Goal: Task Accomplishment & Management: Manage account settings

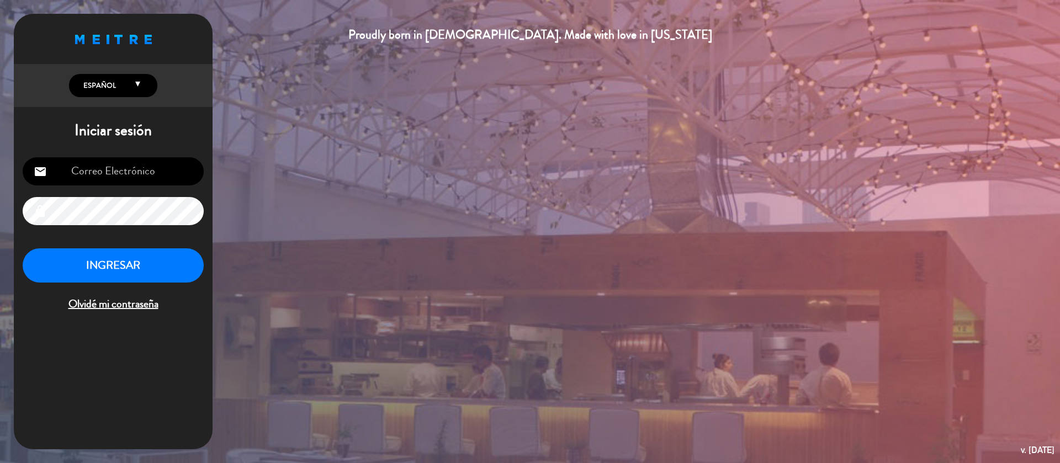
type input "[EMAIL_ADDRESS][DOMAIN_NAME]"
click at [175, 256] on button "INGRESAR" at bounding box center [113, 266] width 181 height 35
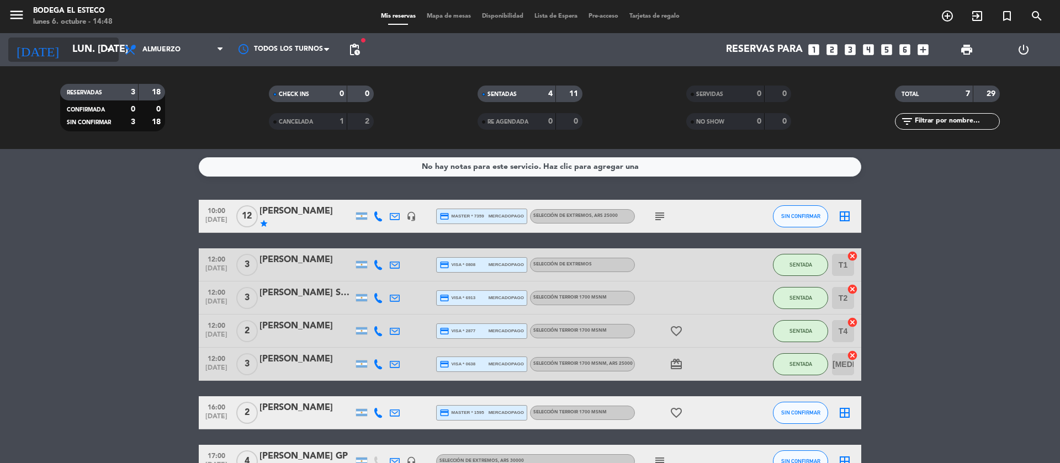
click at [84, 45] on input "lun. [DATE]" at bounding box center [131, 50] width 128 height 22
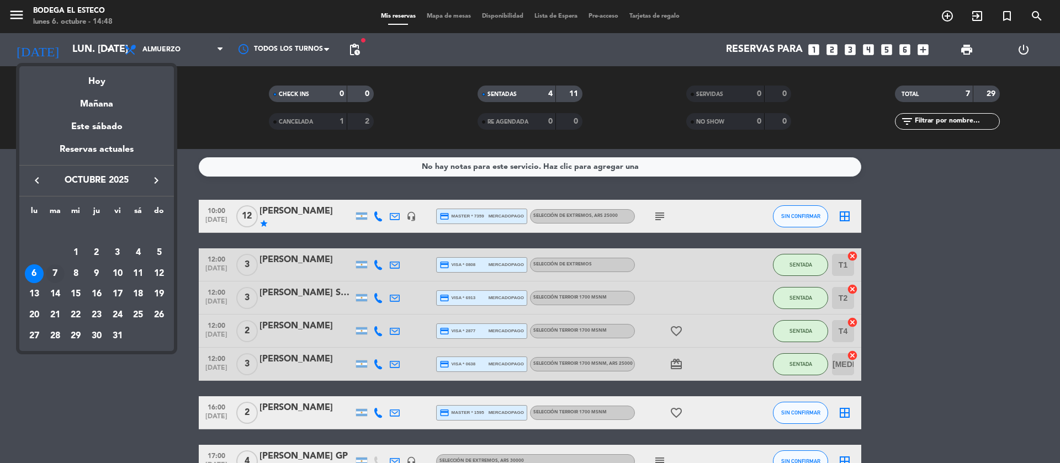
click at [54, 272] on div "7" at bounding box center [55, 274] width 19 height 19
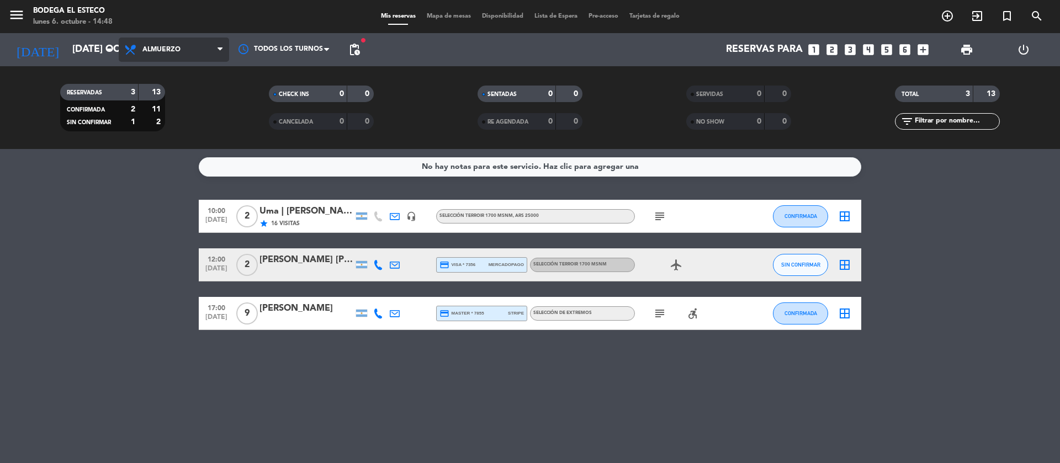
click at [156, 49] on span "Almuerzo" at bounding box center [161, 50] width 38 height 8
click at [360, 49] on span "pending_actions" at bounding box center [354, 49] width 13 height 13
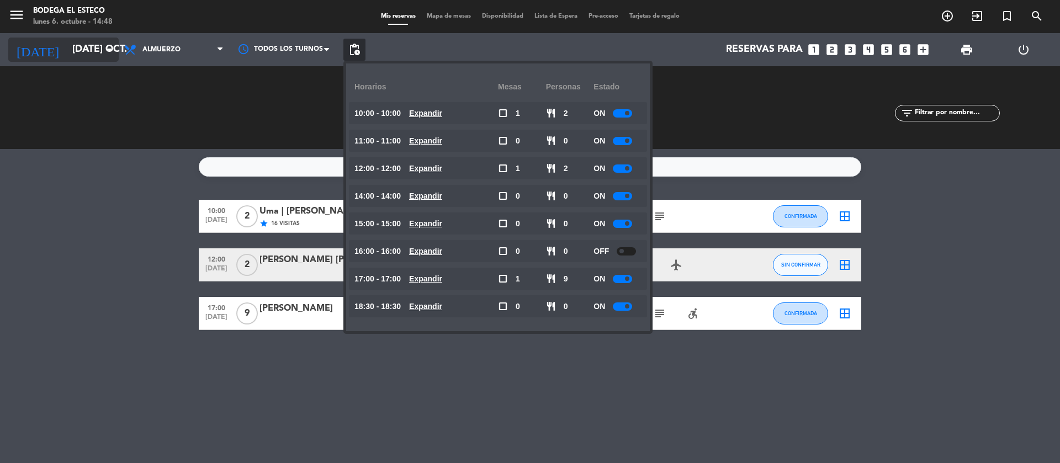
click at [67, 51] on input "[DATE] oct." at bounding box center [131, 50] width 128 height 22
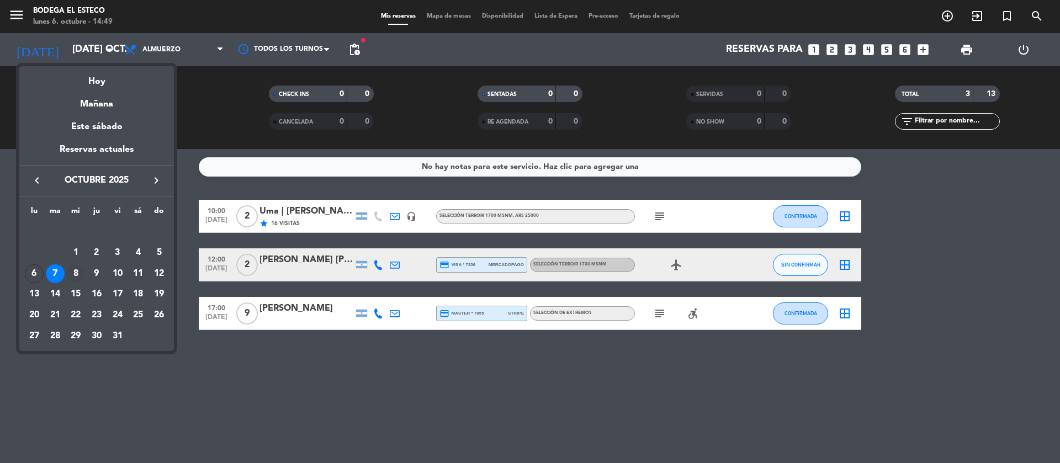
click at [76, 271] on div "8" at bounding box center [75, 274] width 19 height 19
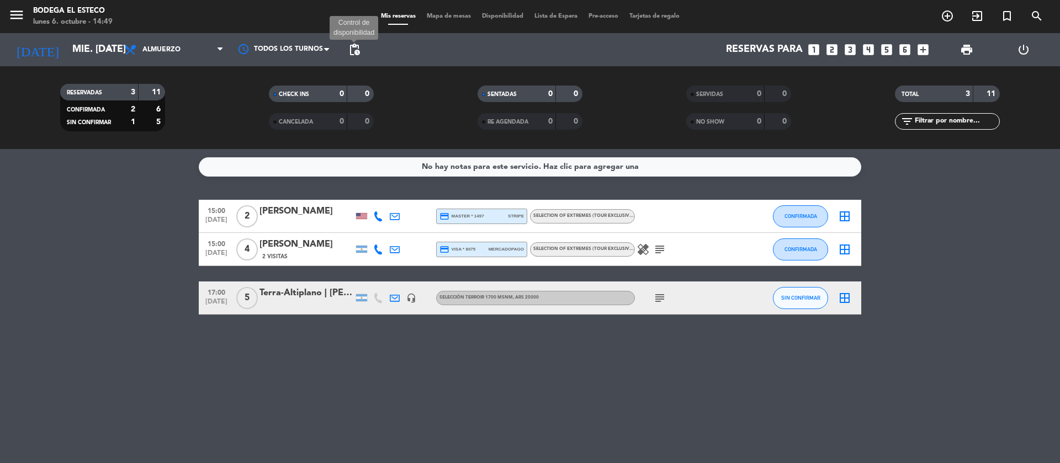
click at [357, 47] on span "pending_actions" at bounding box center [354, 49] width 13 height 13
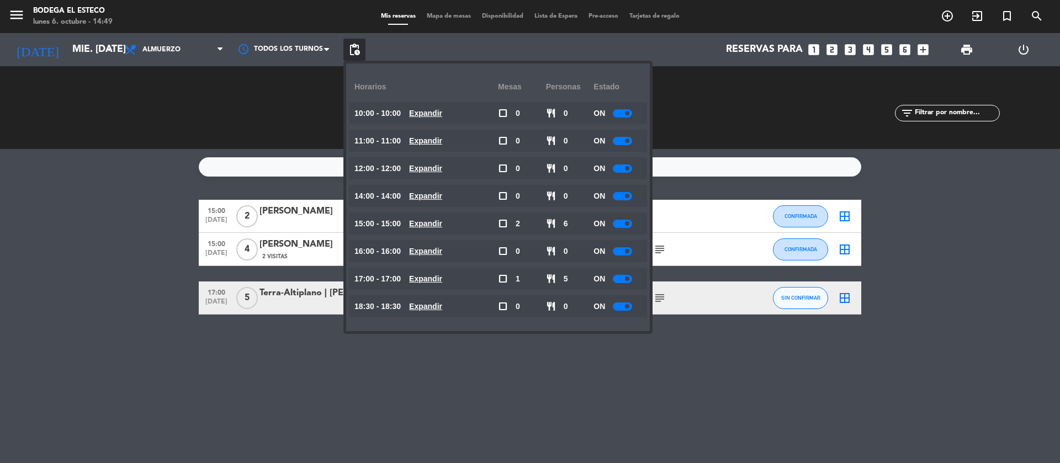
click at [621, 251] on div at bounding box center [622, 251] width 19 height 8
click at [149, 158] on service-notes "No hay notas para este servicio. Haz clic para agregar una" at bounding box center [530, 166] width 1060 height 19
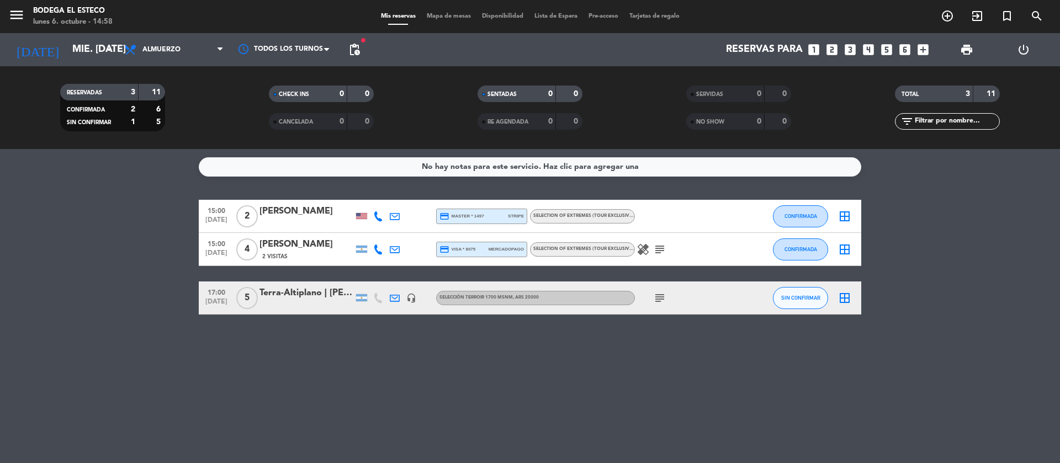
click at [84, 62] on div "[DATE] mié. [DATE] arrow_drop_down" at bounding box center [63, 49] width 110 height 33
click at [75, 36] on div "[DATE] mié. [DATE] arrow_drop_down" at bounding box center [63, 49] width 110 height 33
click at [81, 52] on input "mié. [DATE]" at bounding box center [131, 50] width 128 height 22
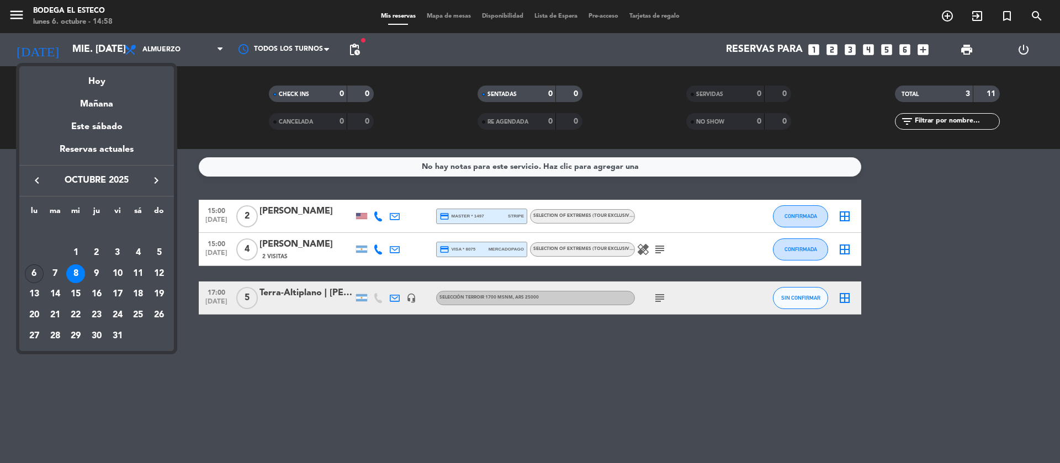
click at [29, 268] on div "6" at bounding box center [34, 274] width 19 height 19
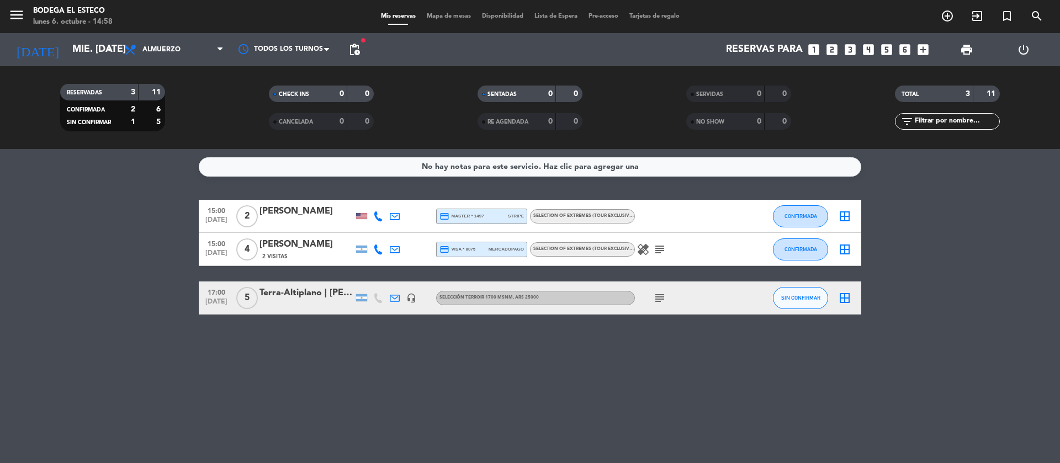
type input "lun. [DATE]"
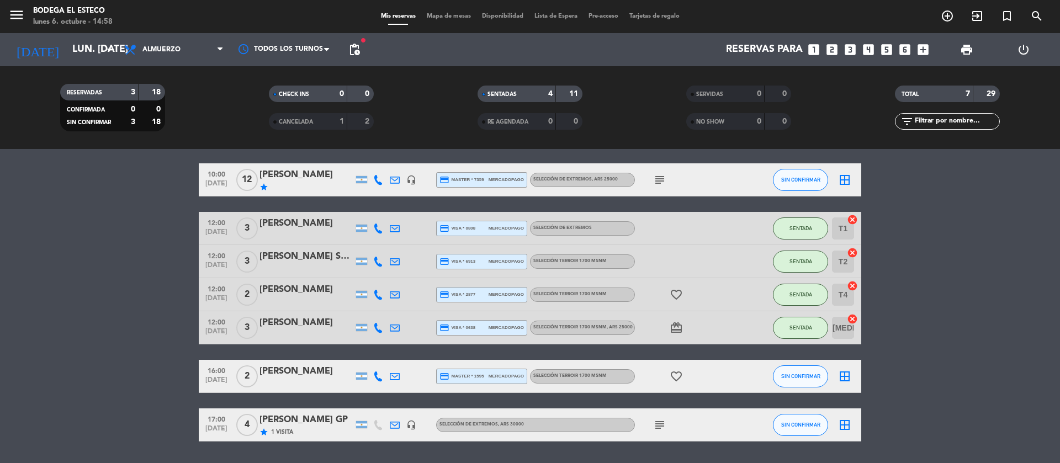
scroll to position [70, 0]
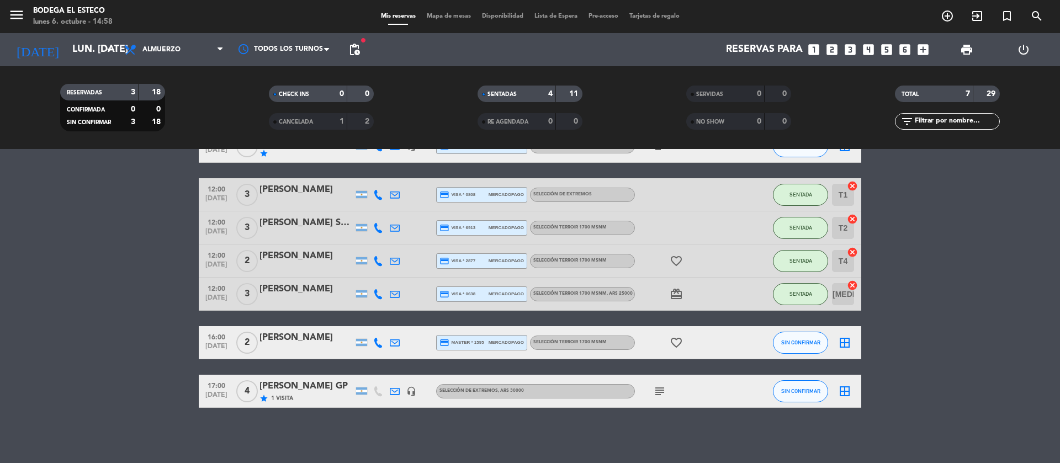
click at [661, 387] on icon "subject" at bounding box center [659, 391] width 13 height 13
